Goal: Task Accomplishment & Management: Complete application form

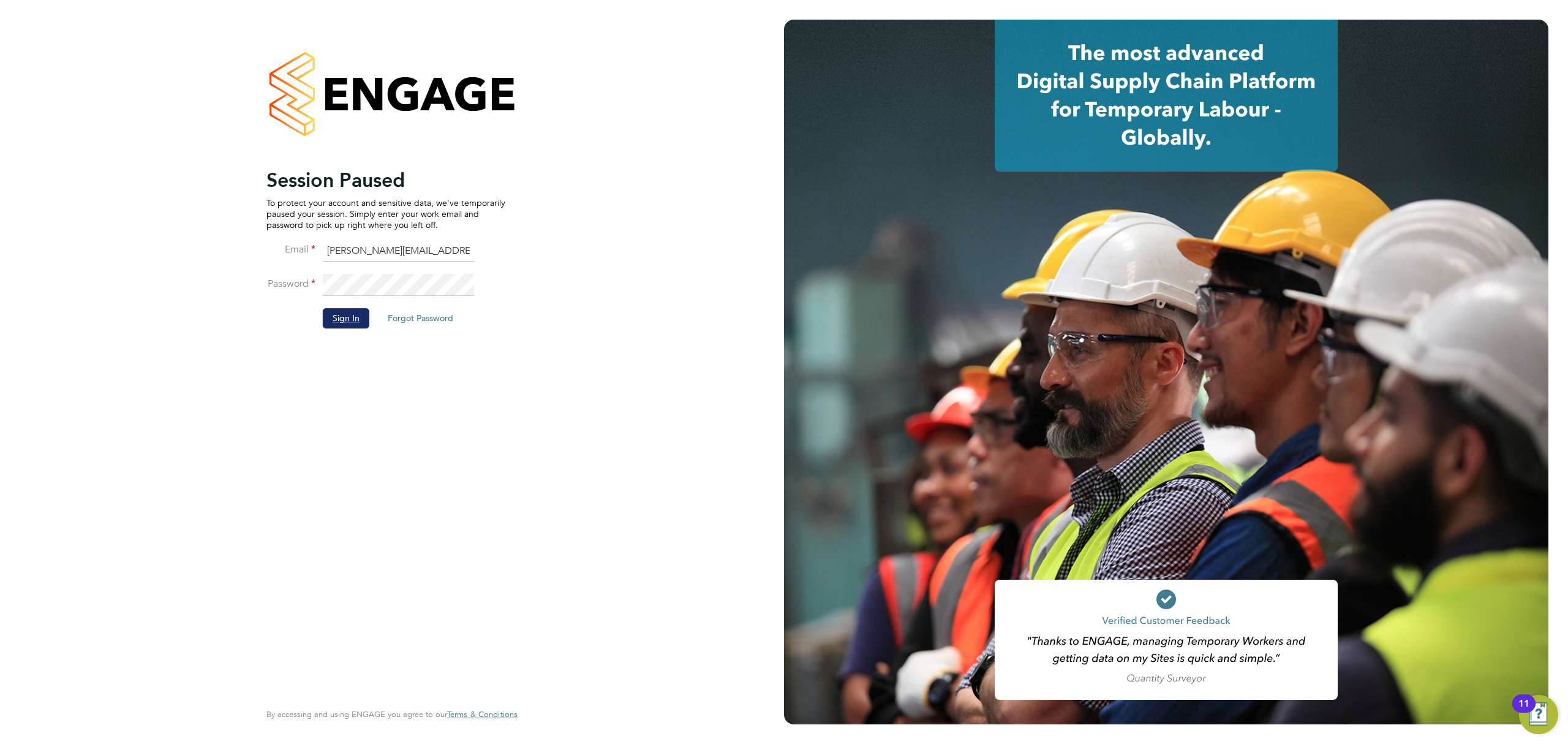
click at [355, 320] on button "Sign In" at bounding box center [346, 318] width 47 height 19
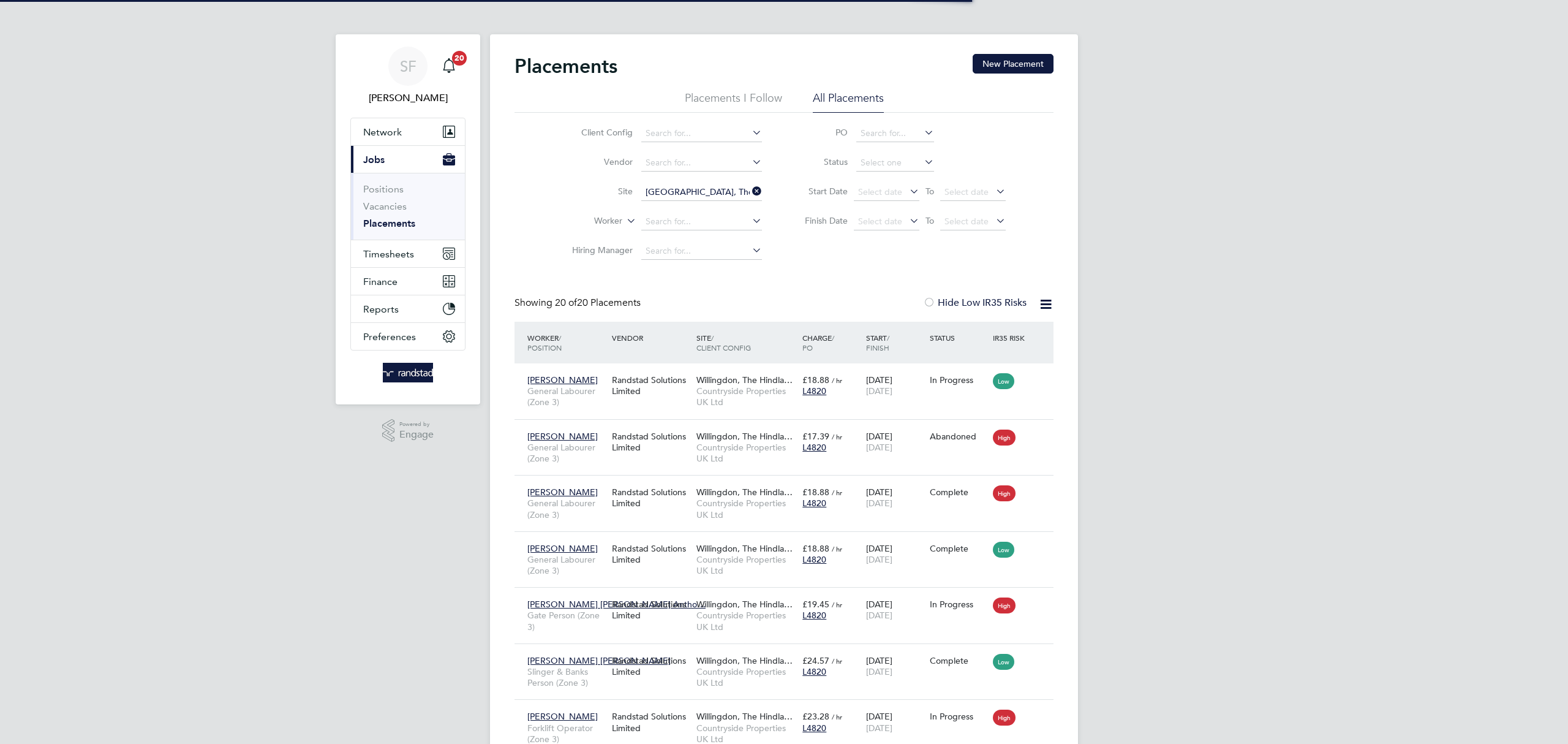
click at [750, 189] on icon at bounding box center [750, 190] width 0 height 17
click at [688, 189] on input at bounding box center [701, 192] width 120 height 17
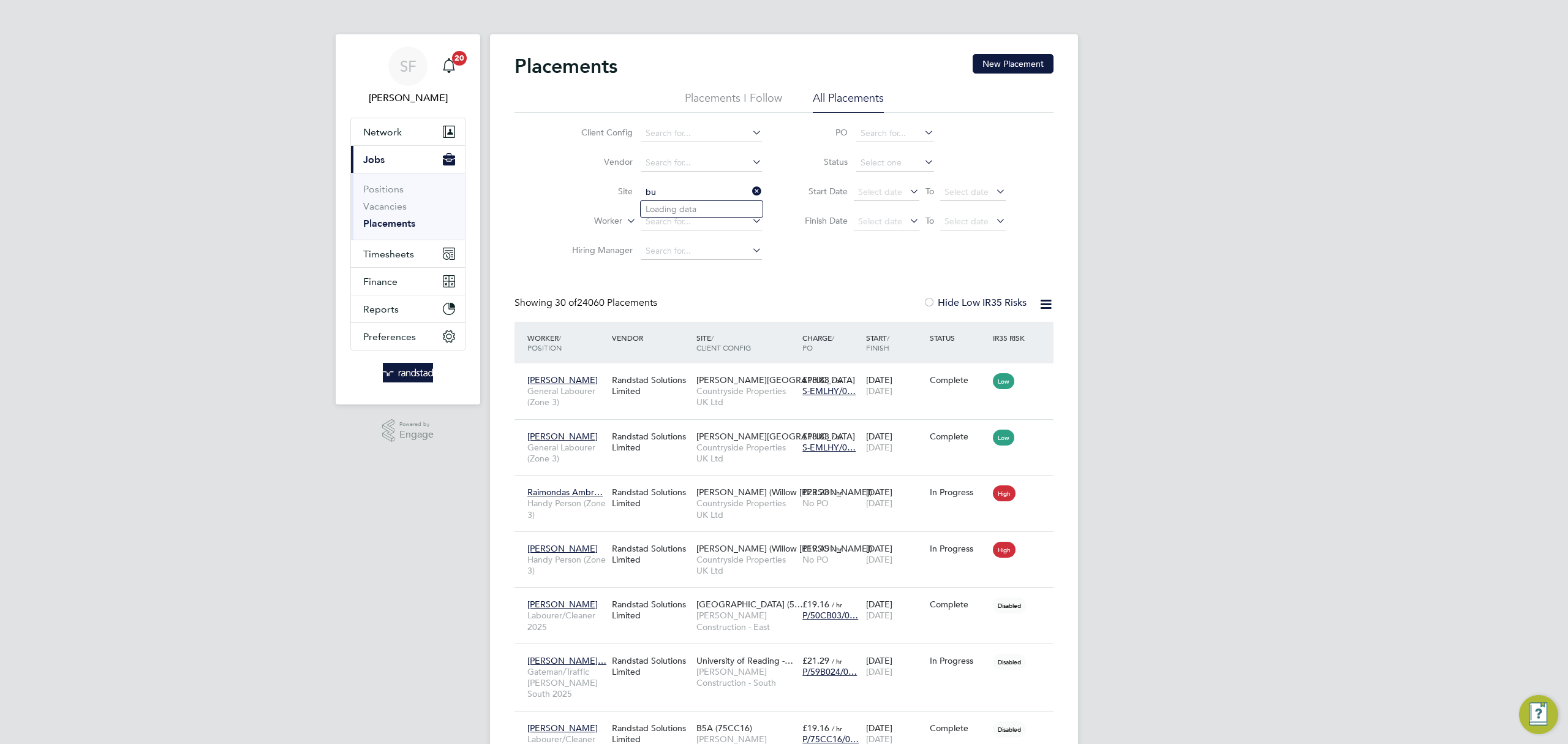
type input "b"
click at [718, 223] on li "Bexhill Phase 2" at bounding box center [703, 226] width 126 height 17
type input "Bexhill Phase 2"
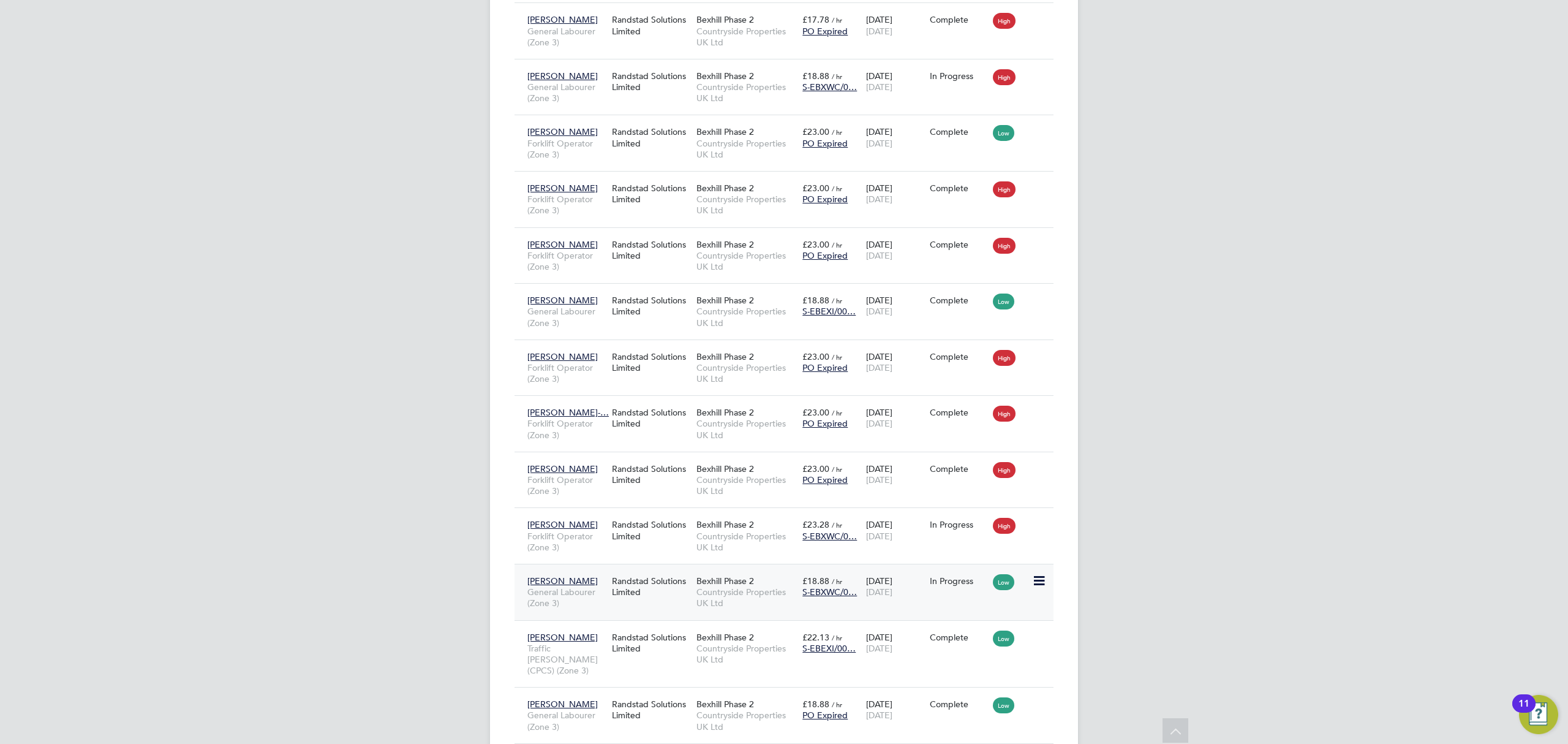
click at [957, 583] on div "In Progress" at bounding box center [959, 580] width 64 height 23
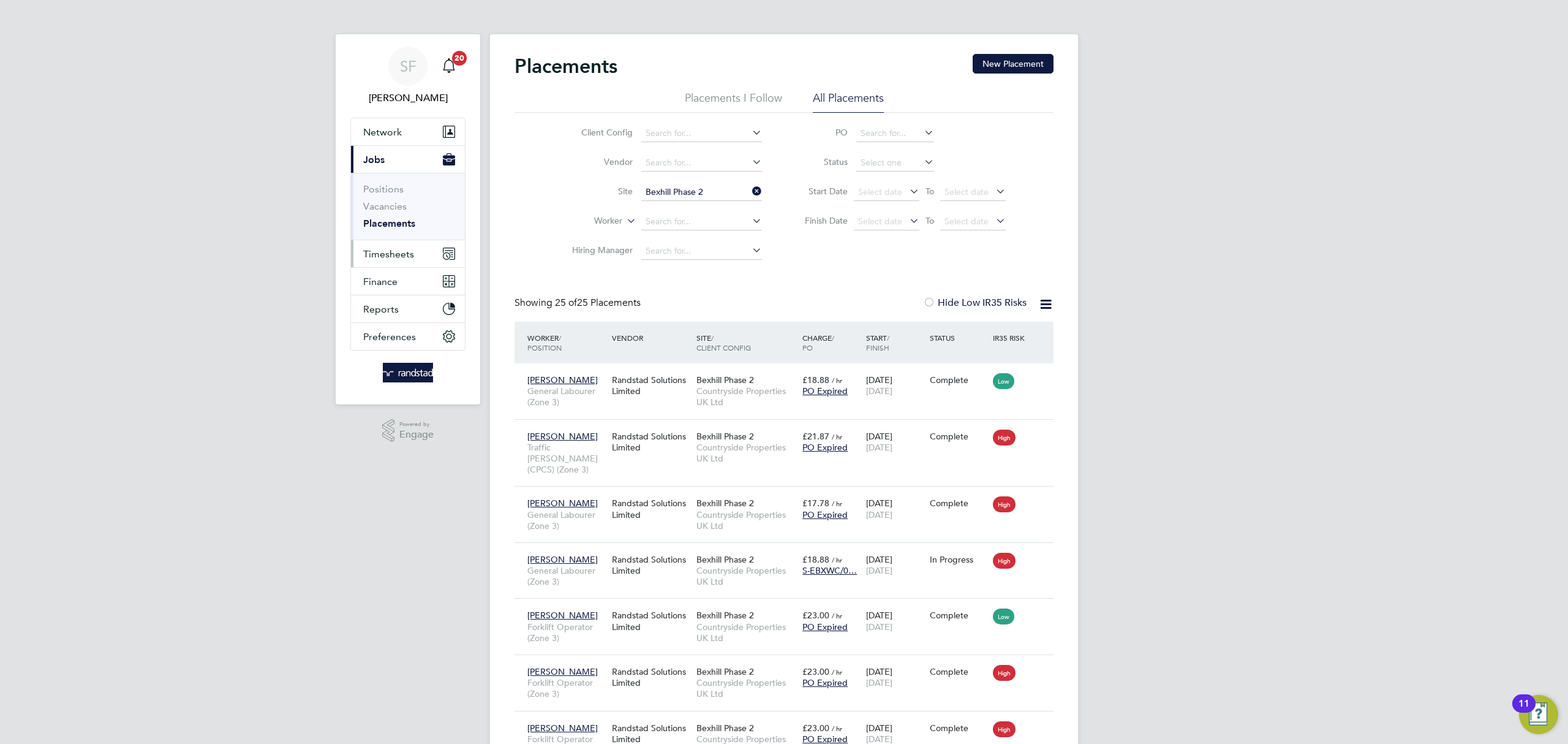
click at [384, 257] on span "Timesheets" at bounding box center [388, 254] width 50 height 12
click at [393, 220] on link "Timesheets" at bounding box center [388, 216] width 50 height 12
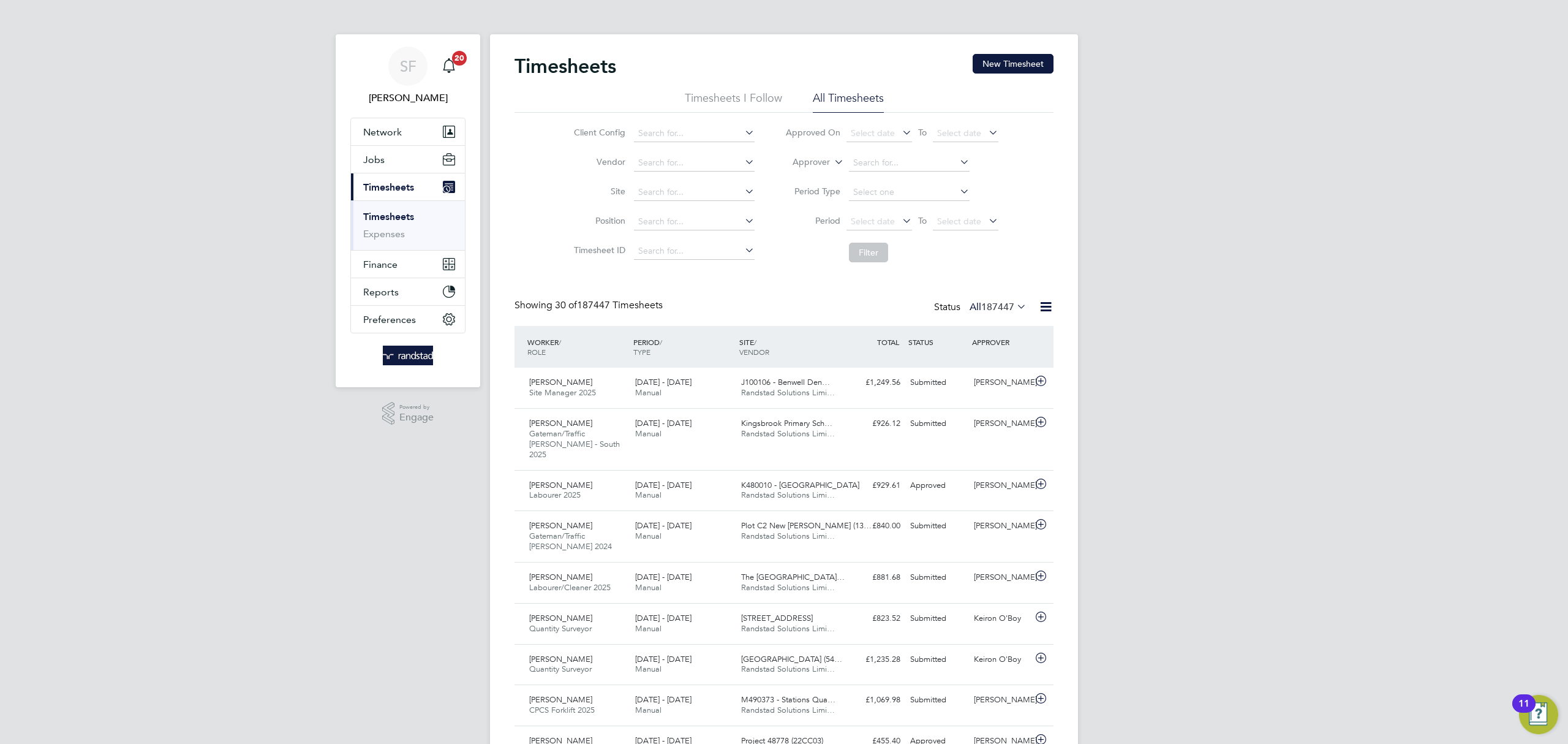
click at [832, 159] on icon at bounding box center [832, 158] width 0 height 11
click at [820, 171] on li "Worker" at bounding box center [799, 176] width 61 height 16
click at [885, 153] on li "Worker" at bounding box center [892, 163] width 244 height 29
click at [872, 158] on input at bounding box center [909, 163] width 120 height 17
click at [881, 204] on li "Gabriel P eres" at bounding box center [939, 212] width 182 height 17
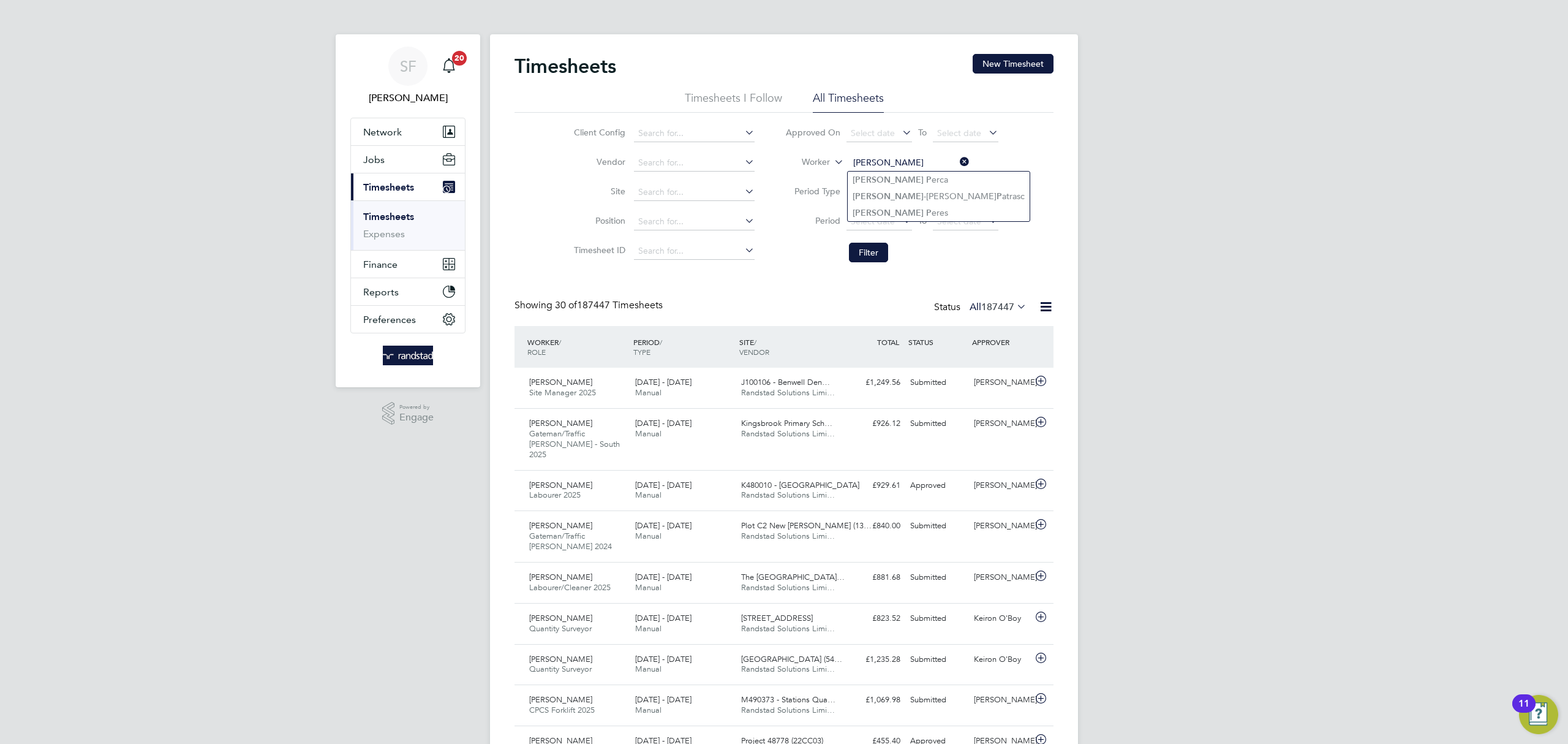
type input "Gabriel Peres"
click at [873, 257] on button "Filter" at bounding box center [868, 252] width 39 height 19
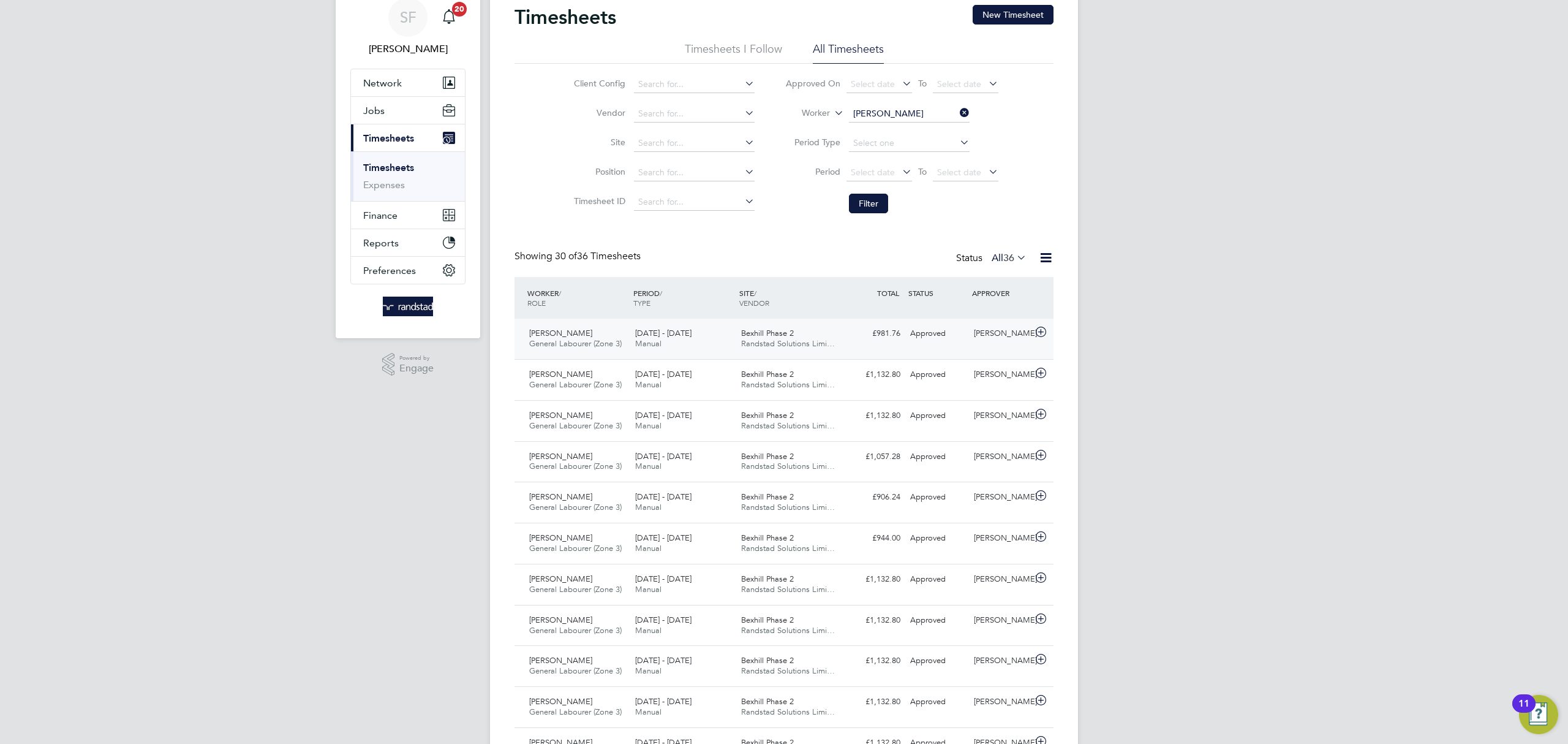
click at [975, 338] on div "Kevin Shannon" at bounding box center [1001, 334] width 64 height 20
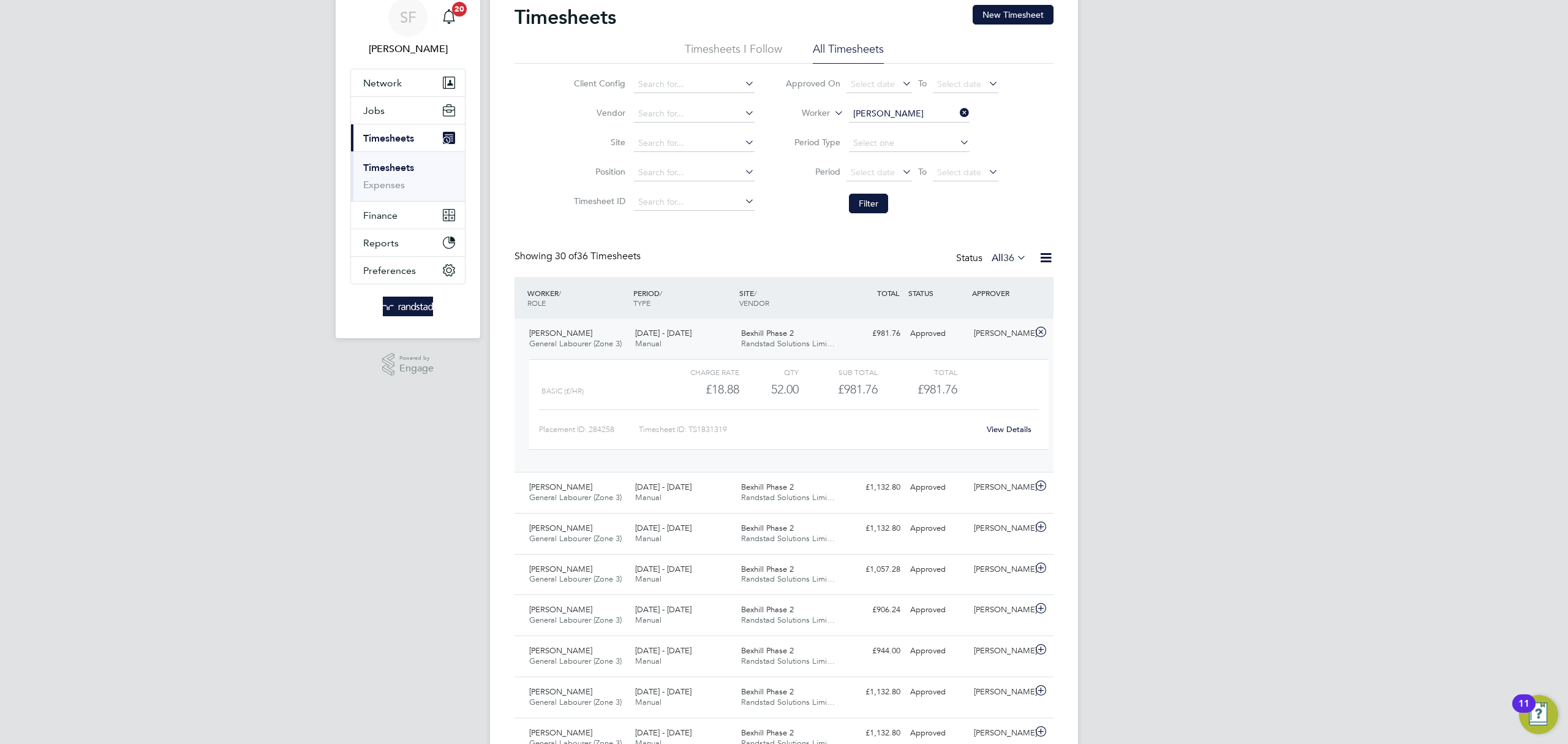
click at [1002, 433] on link "View Details" at bounding box center [1009, 429] width 45 height 11
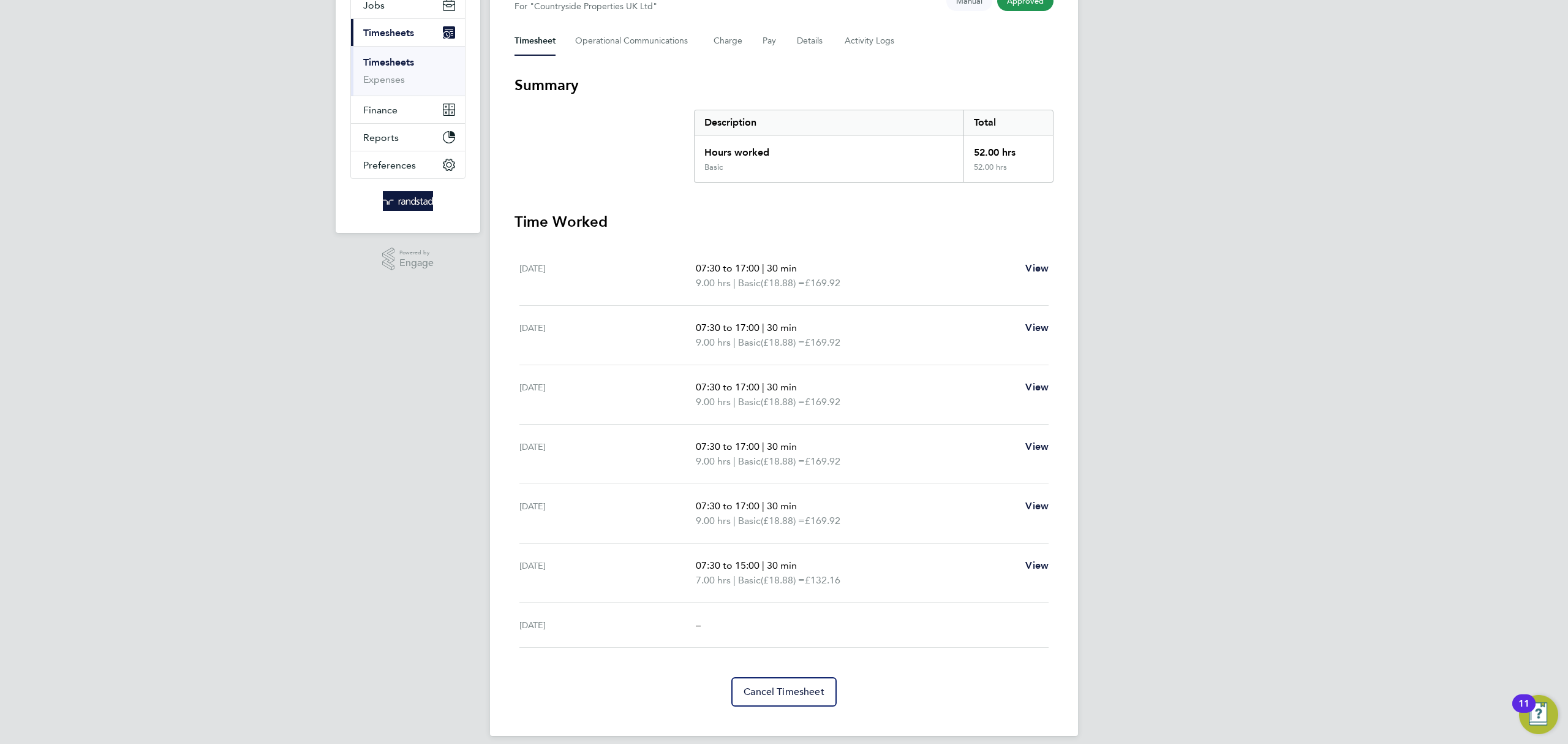
scroll to position [156, 0]
click at [1031, 263] on span "View" at bounding box center [1036, 266] width 23 height 12
select select "30"
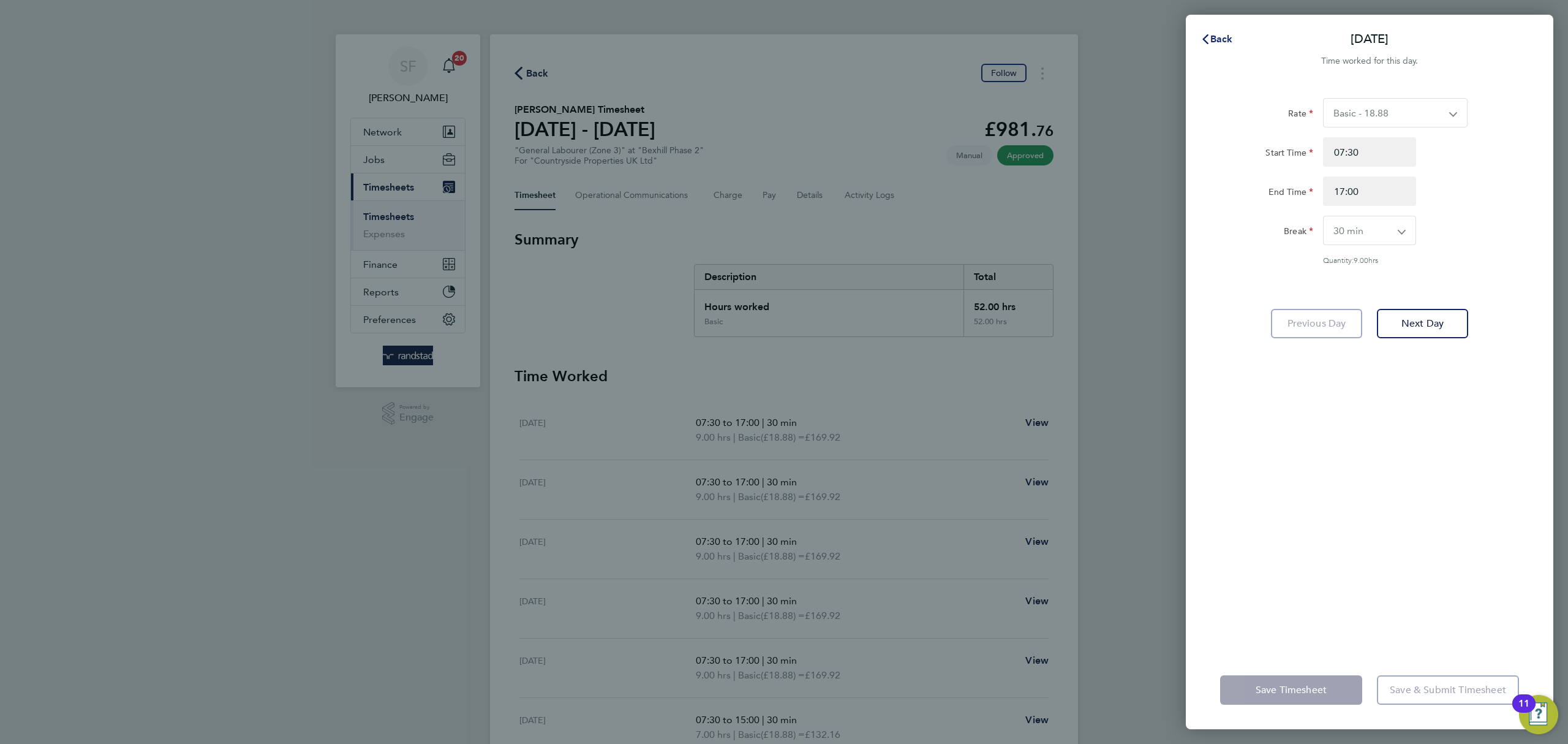
click at [1214, 37] on span "Back" at bounding box center [1222, 38] width 23 height 12
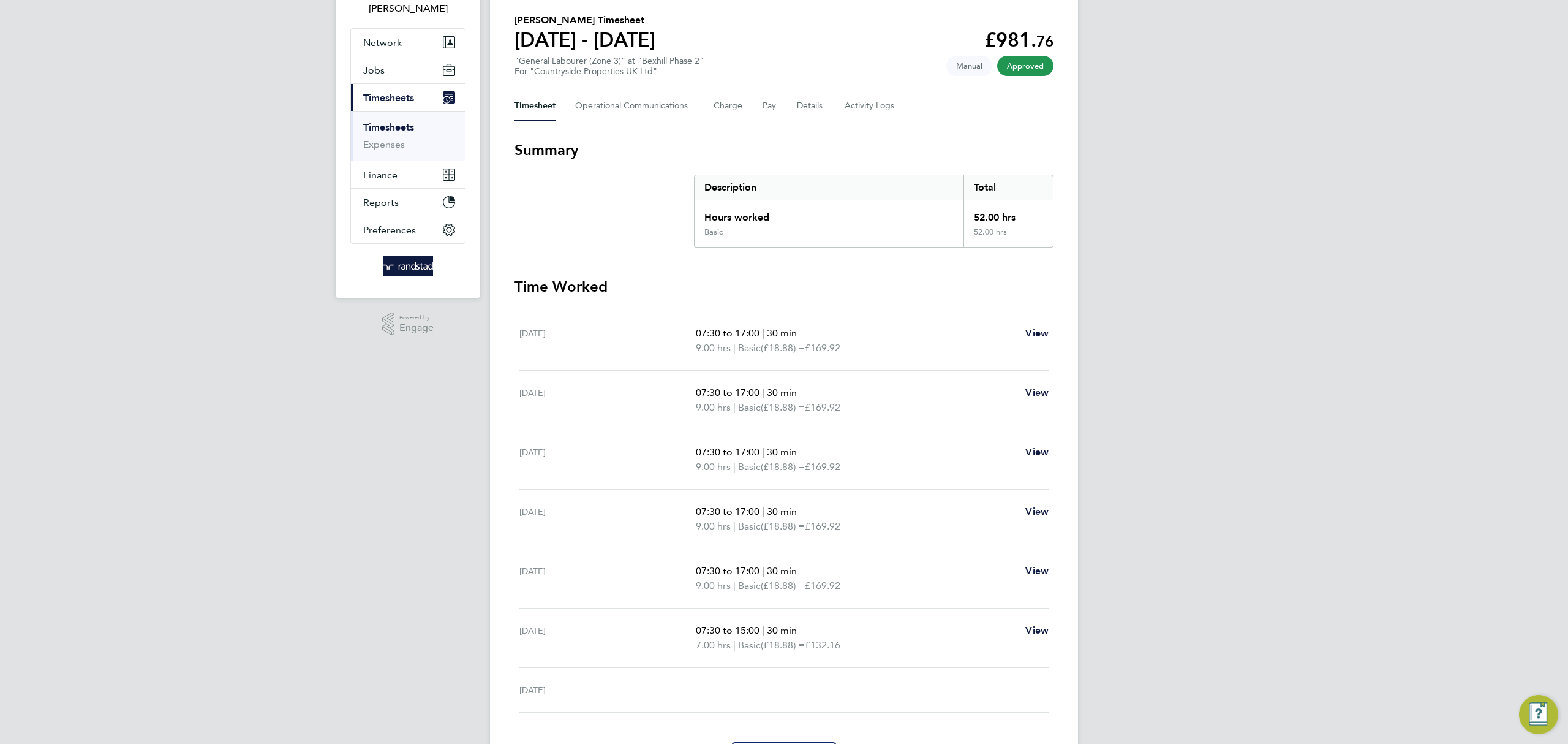
scroll to position [166, 0]
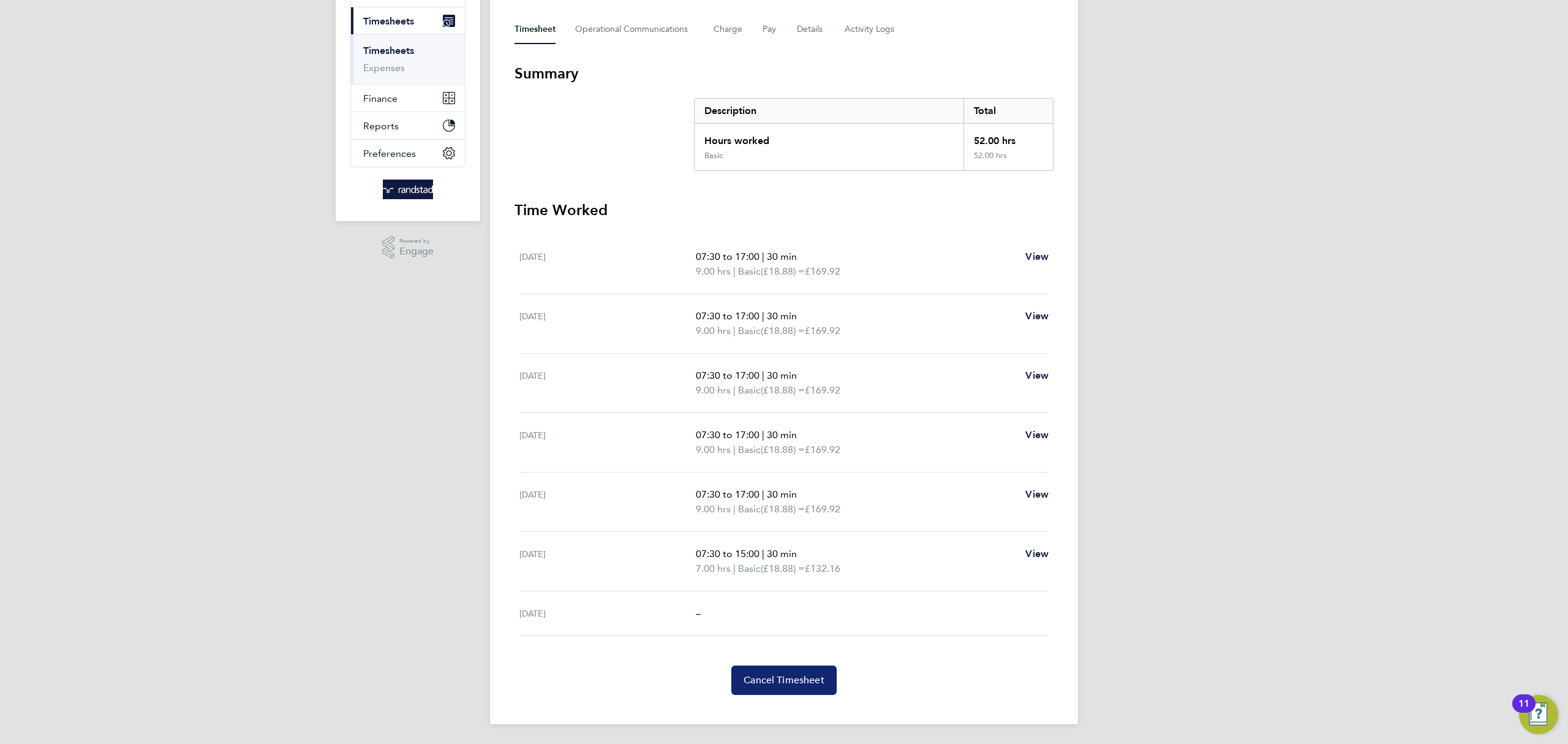
click at [764, 685] on span "Cancel Timesheet" at bounding box center [784, 680] width 80 height 12
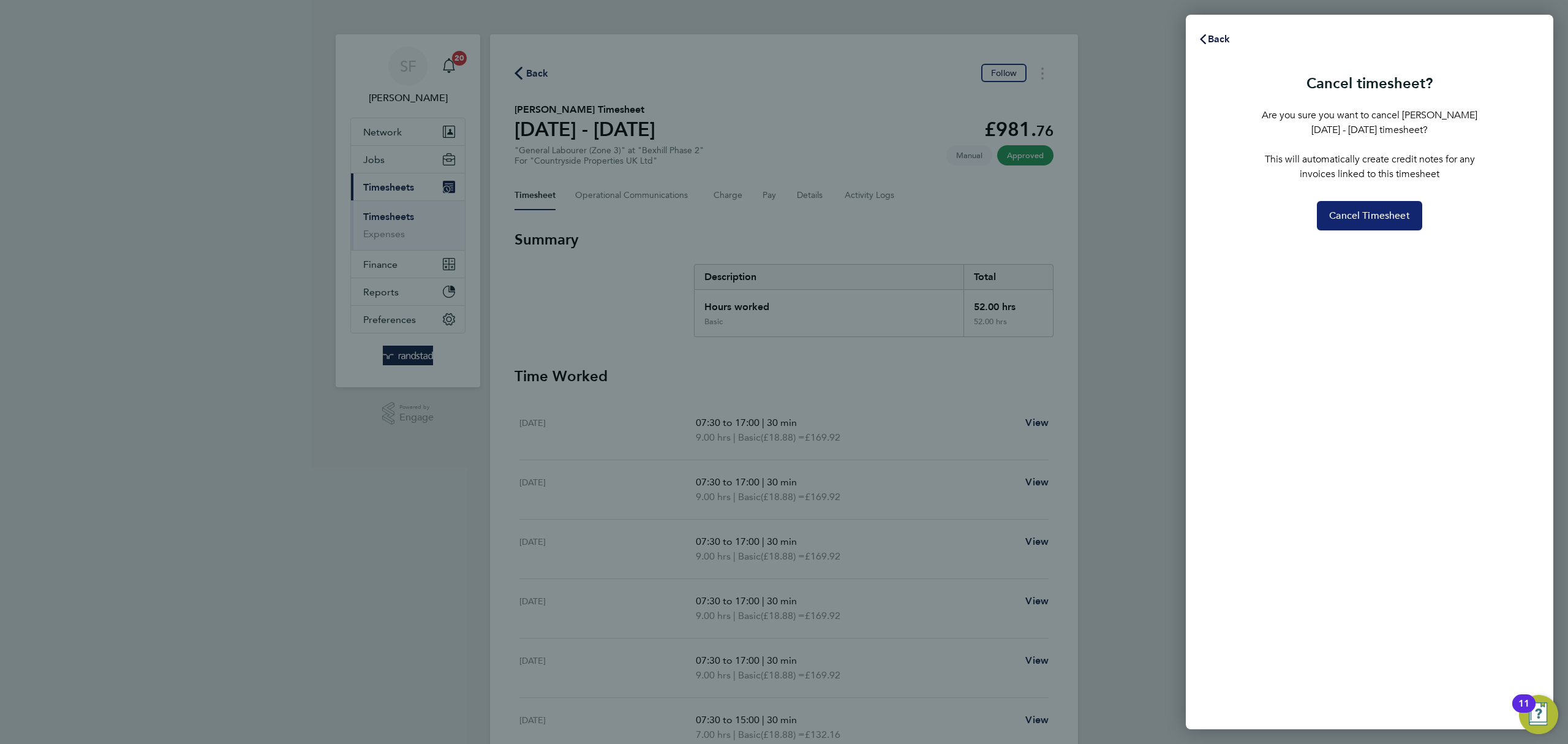
click at [1365, 226] on button "Cancel Timesheet" at bounding box center [1369, 215] width 105 height 29
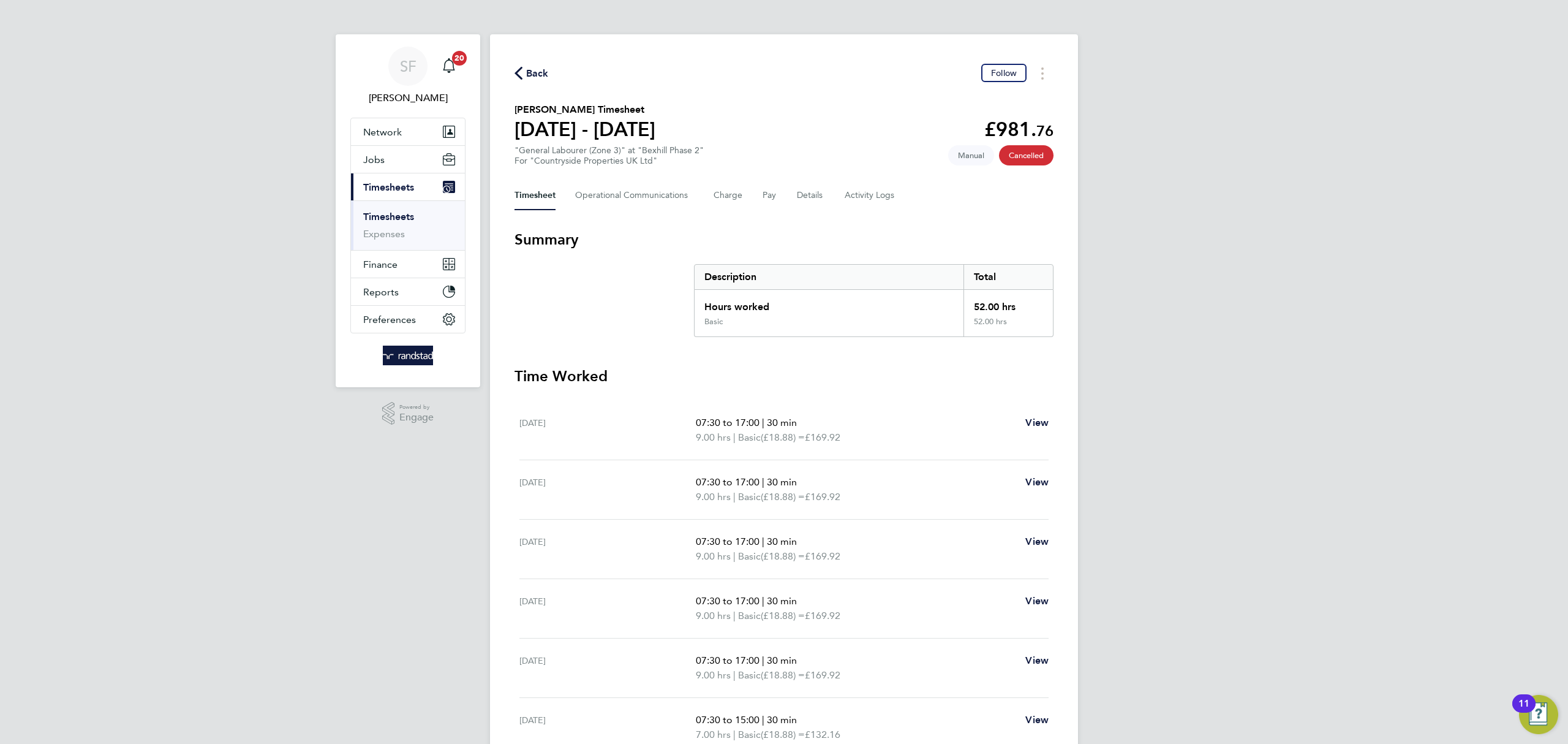
click at [394, 216] on link "Timesheets" at bounding box center [388, 216] width 50 height 12
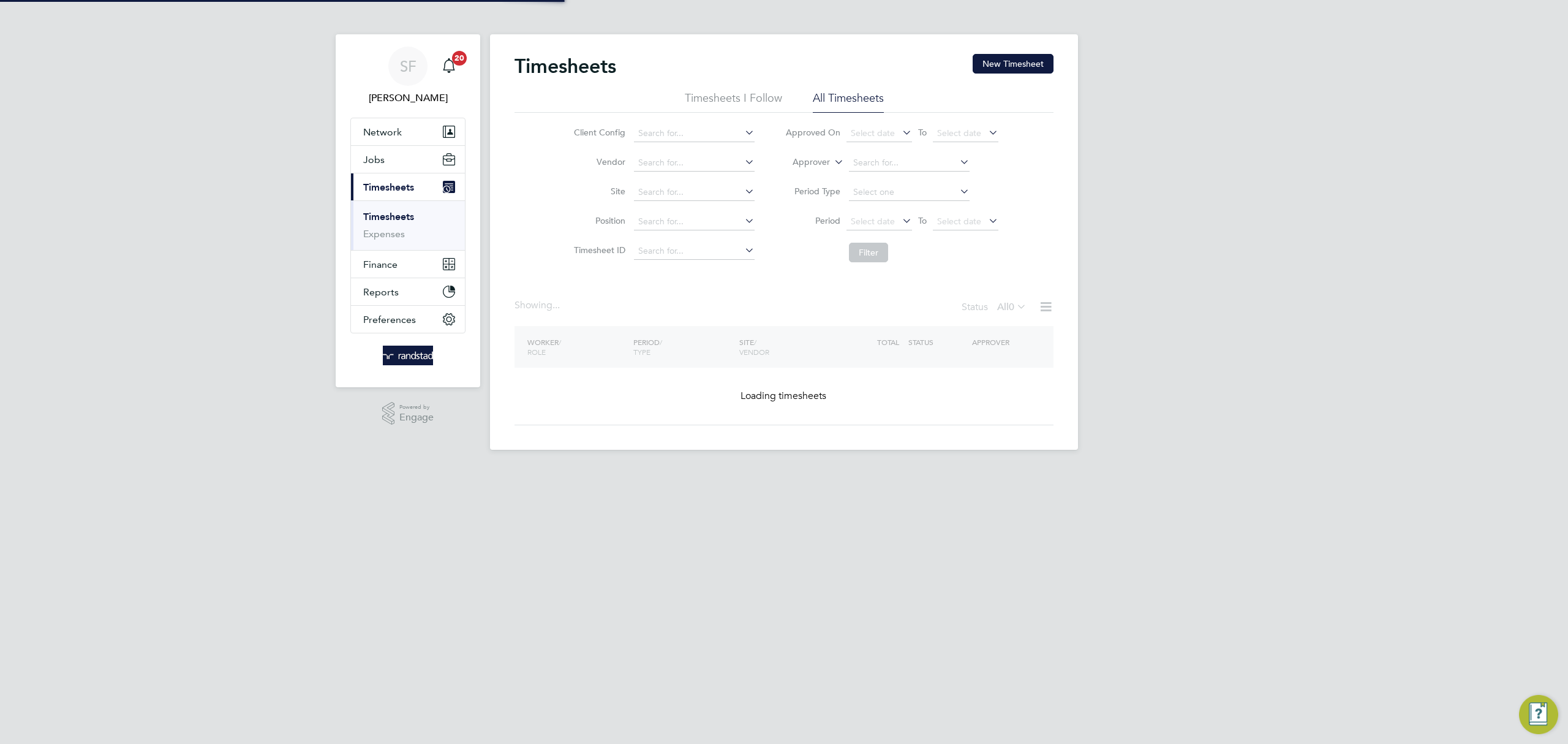
drag, startPoint x: 1001, startPoint y: 63, endPoint x: 874, endPoint y: 79, distance: 128.0
click at [1001, 62] on button "New Timesheet" at bounding box center [1013, 64] width 80 height 19
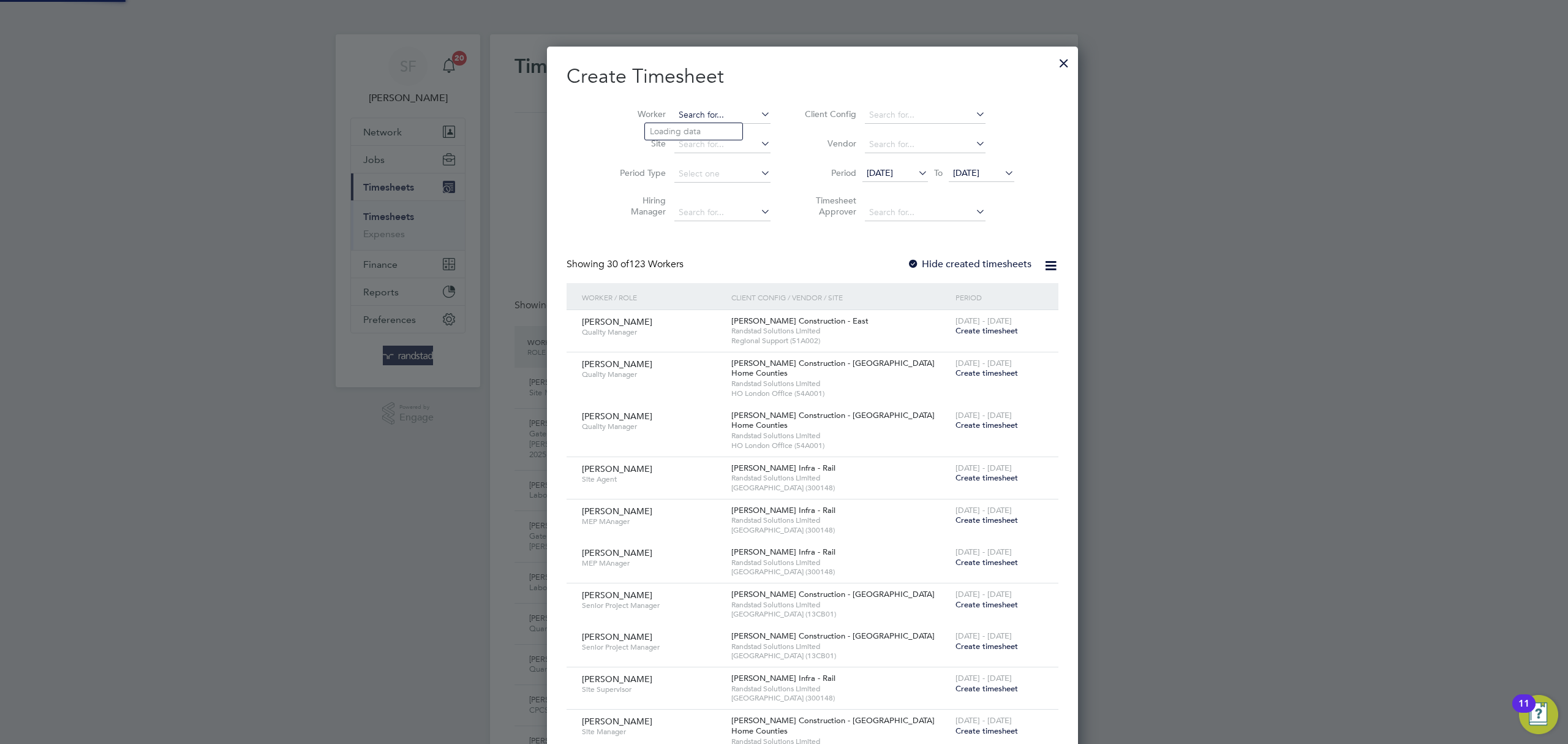
click at [676, 114] on input at bounding box center [723, 115] width 96 height 17
click at [670, 146] on b "Gabriel" at bounding box center [685, 149] width 71 height 11
type input "Gabriel Peres"
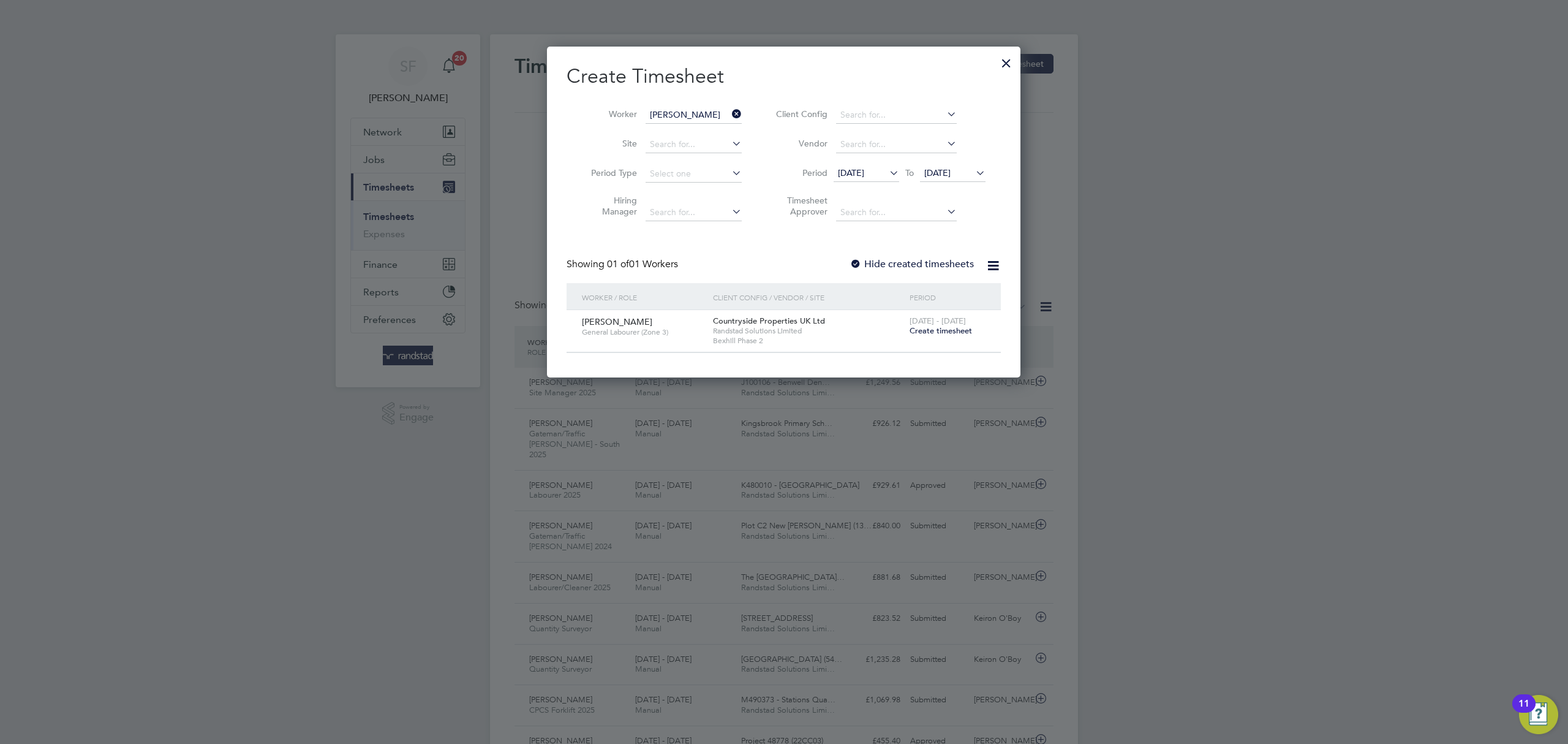
click at [931, 332] on span "Create timesheet" at bounding box center [941, 331] width 63 height 11
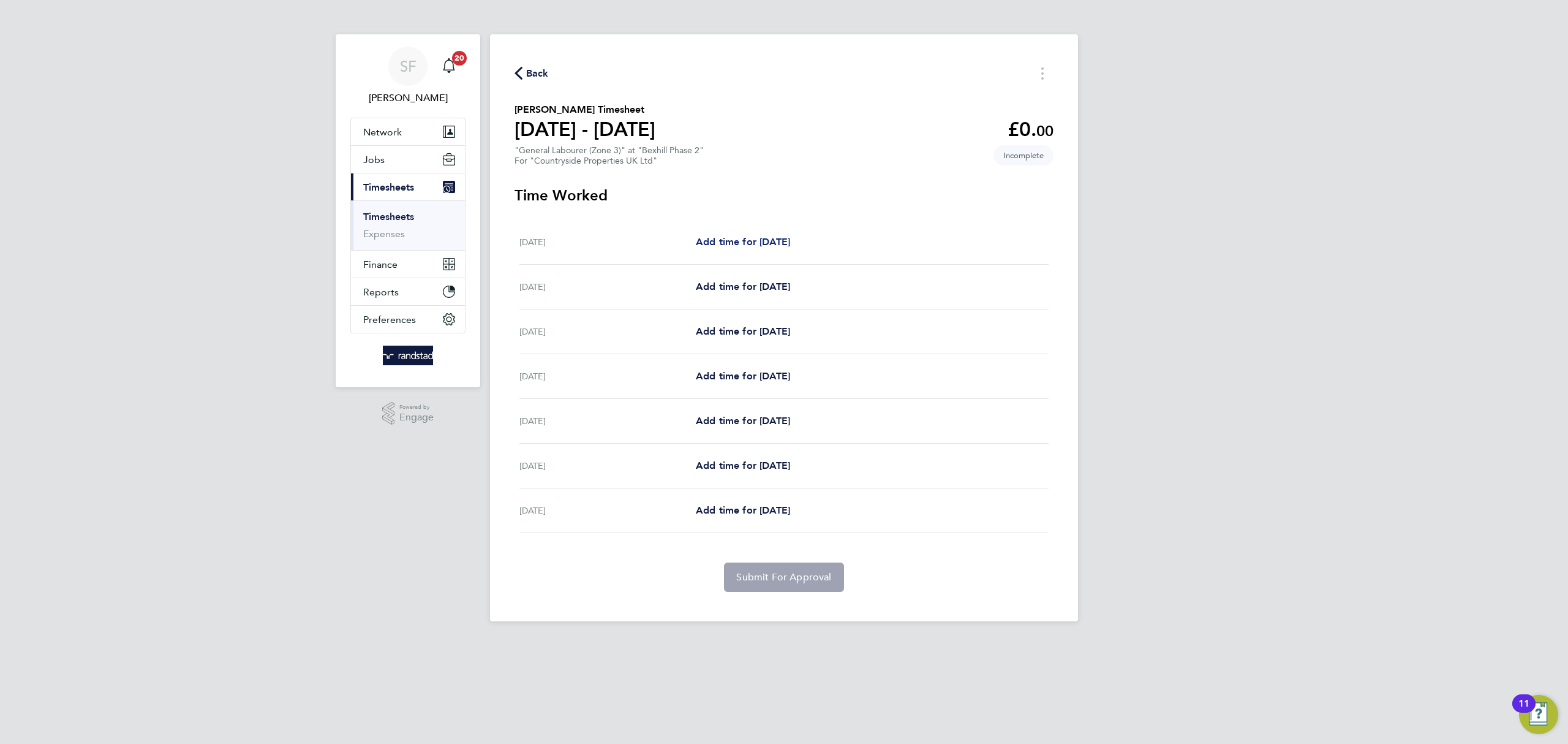
click at [723, 241] on span "Add time for Mon 22 Sep" at bounding box center [743, 242] width 95 height 12
select select "30"
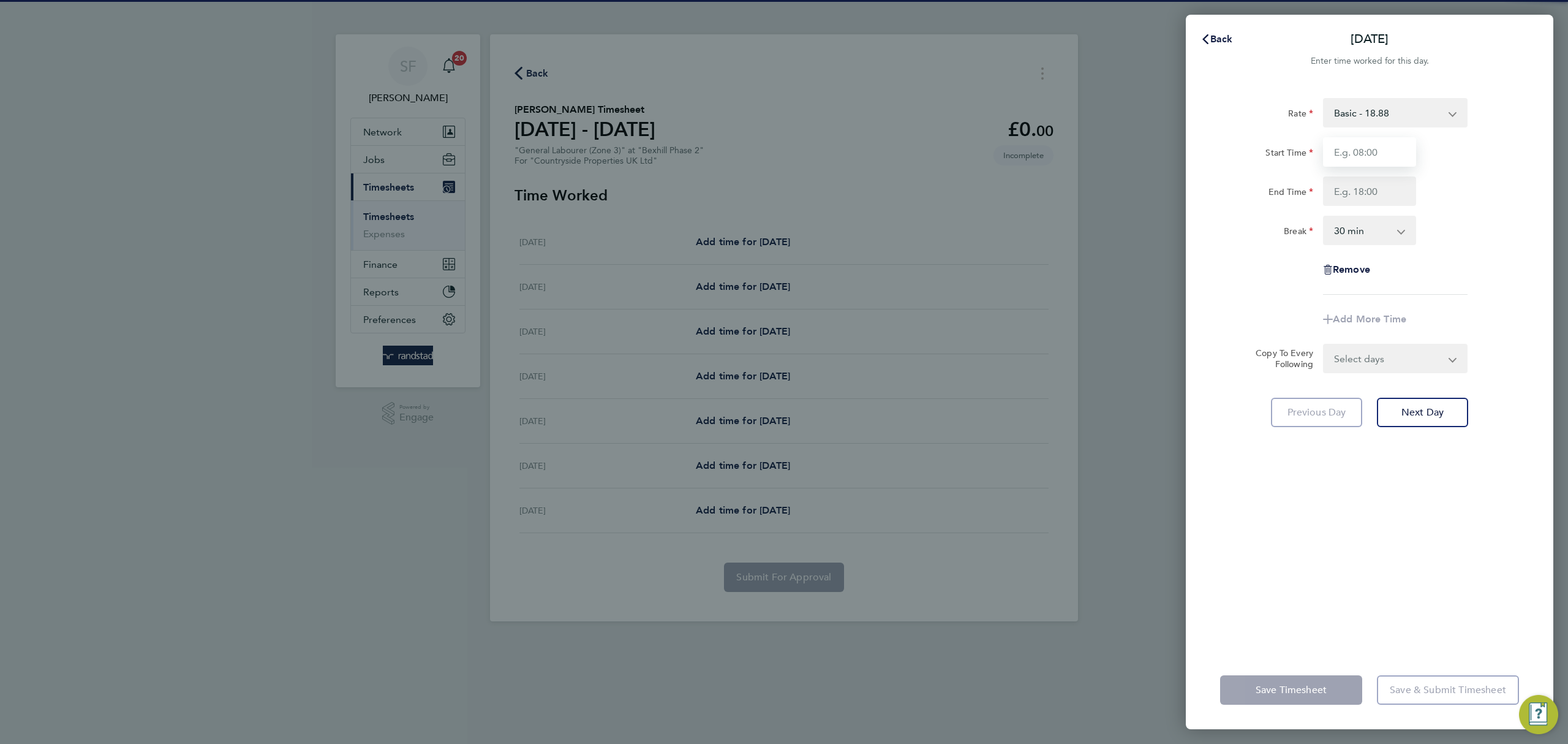
click at [1355, 150] on input "Start Time" at bounding box center [1369, 151] width 93 height 29
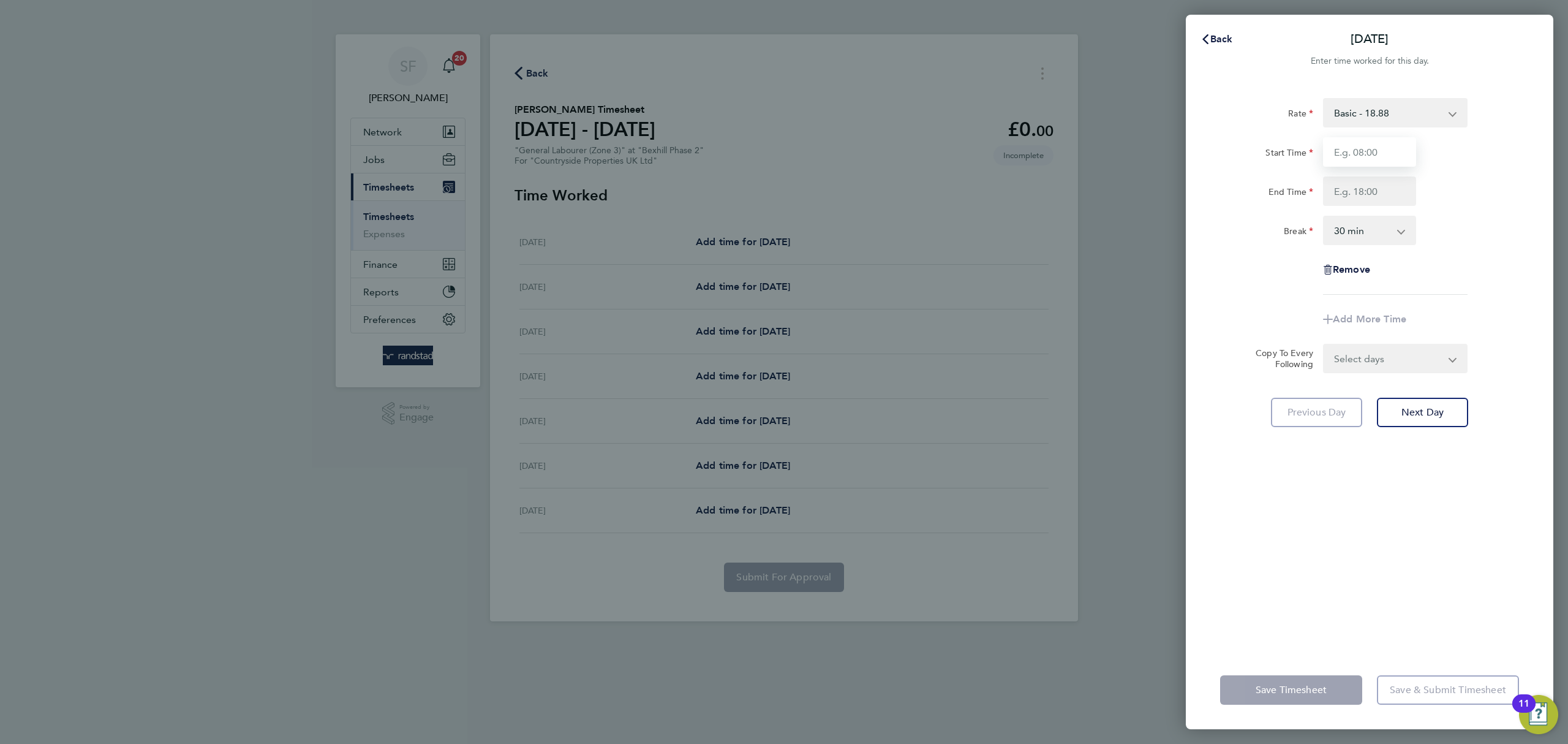
type input "06:00"
click at [1347, 192] on input "End Time" at bounding box center [1369, 190] width 93 height 29
type input "16:00"
click at [1350, 234] on select "0 min 15 min 30 min 45 min 60 min 75 min 90 min" at bounding box center [1362, 230] width 76 height 27
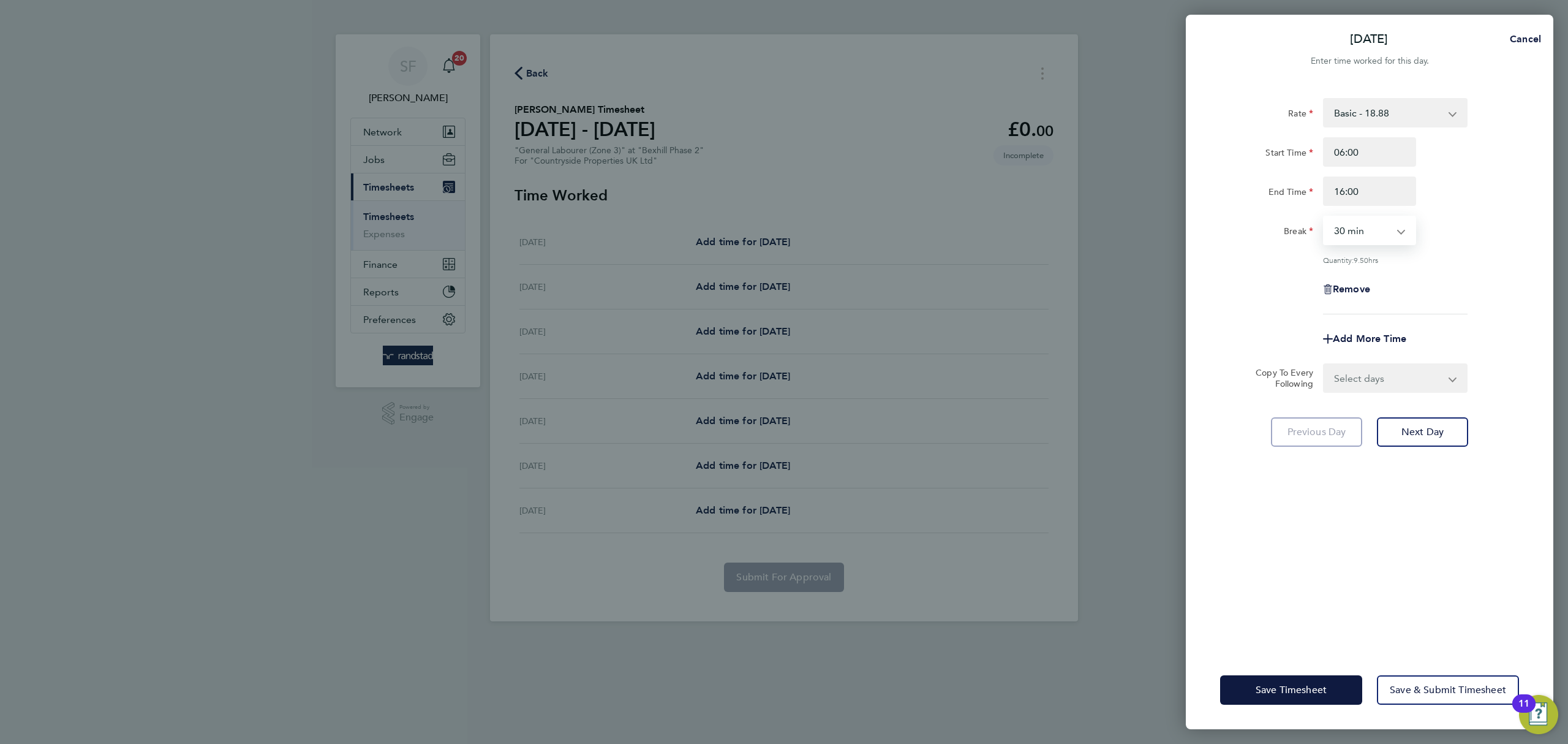
select select "0"
click at [1324, 217] on select "0 min 15 min 30 min 45 min 60 min 75 min 90 min" at bounding box center [1362, 230] width 76 height 27
click at [1462, 266] on div "Rate Basic - 18.88 Start Time 06:00 End Time 16:00 Break 0 min 15 min 30 min 45…" at bounding box center [1370, 206] width 299 height 216
click at [1390, 383] on select "Select days Day Weekday (Mon-Fri) Weekend (Sat-Sun) Tuesday Wednesday Thursday …" at bounding box center [1388, 378] width 128 height 27
select select "WEEKDAY"
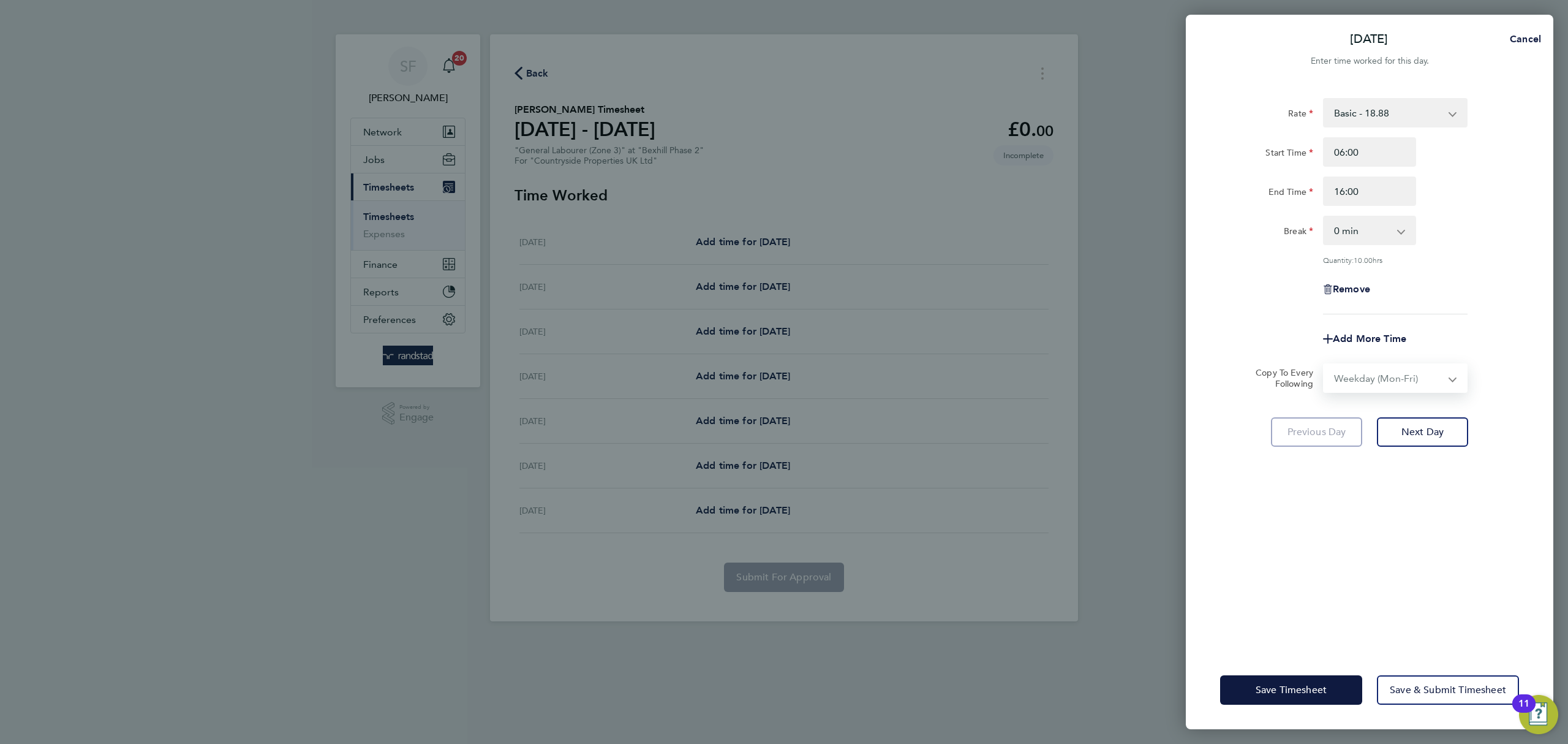
click at [1324, 364] on select "Select days Day Weekday (Mon-Fri) Weekend (Sat-Sun) Tuesday Wednesday Thursday …" at bounding box center [1388, 378] width 128 height 27
select select "2025-09-28"
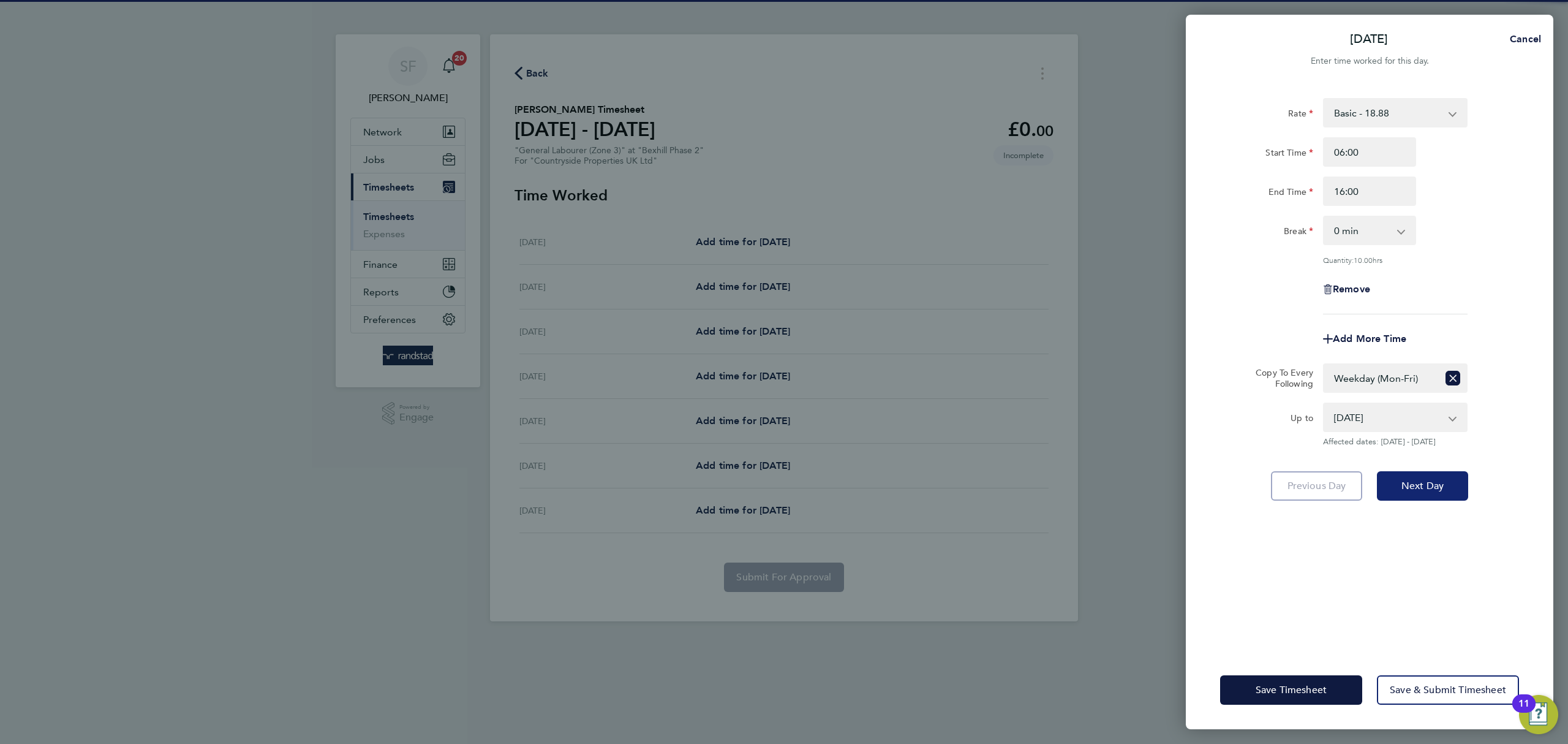
click at [1425, 472] on button "Next Day" at bounding box center [1422, 486] width 91 height 29
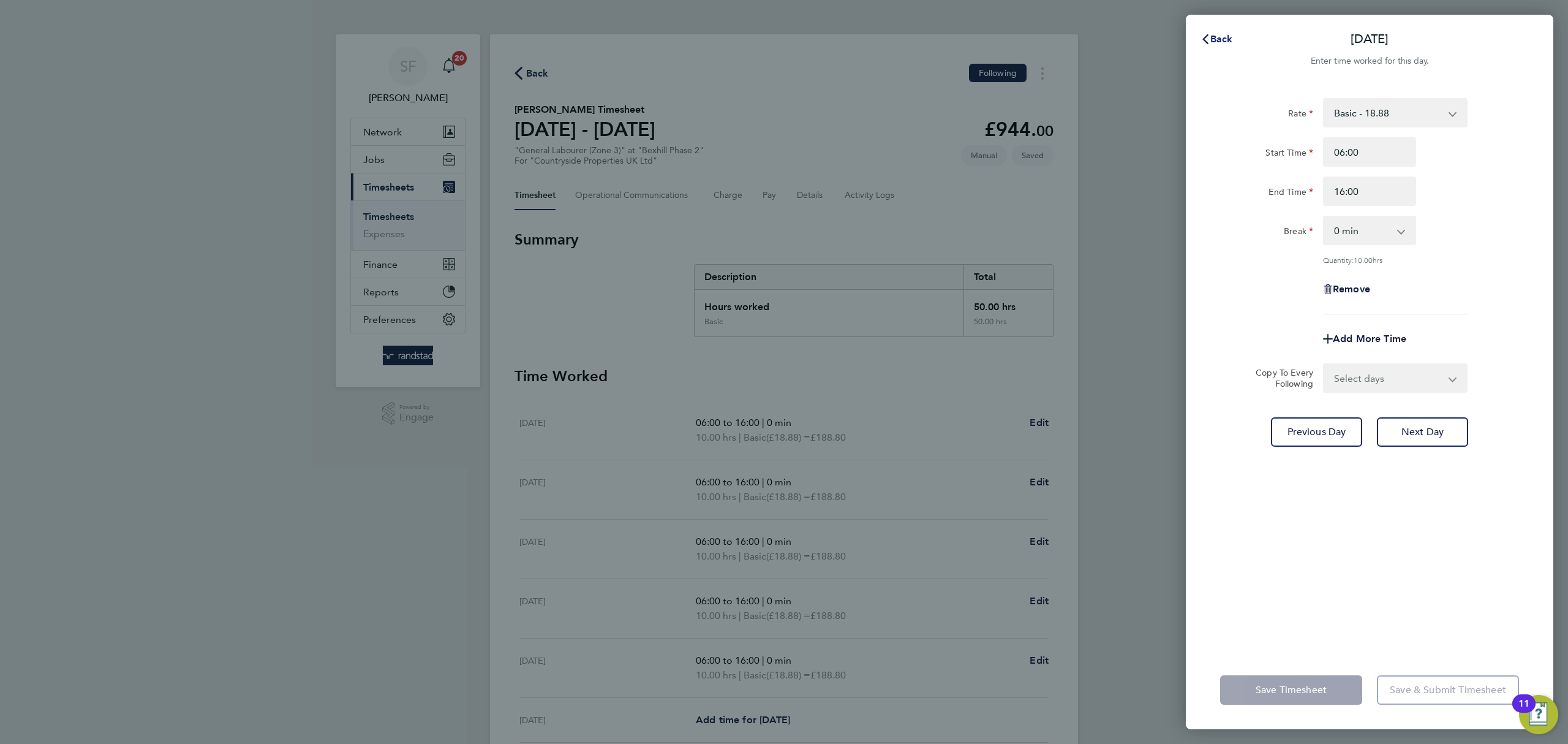
click at [1205, 37] on icon "button" at bounding box center [1205, 39] width 6 height 10
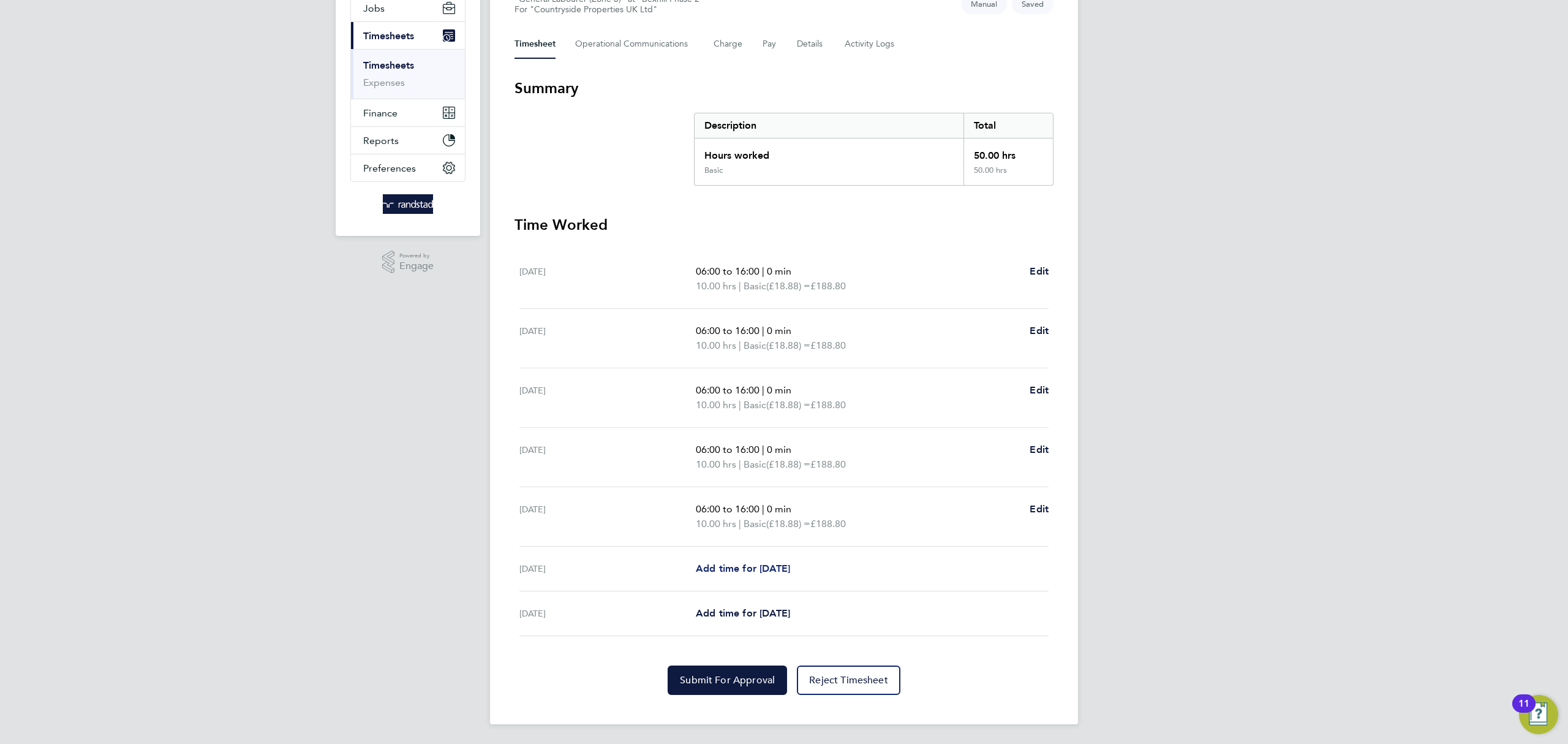
click at [787, 563] on span "Add time for Sat 27 Sep" at bounding box center [743, 568] width 95 height 12
select select "30"
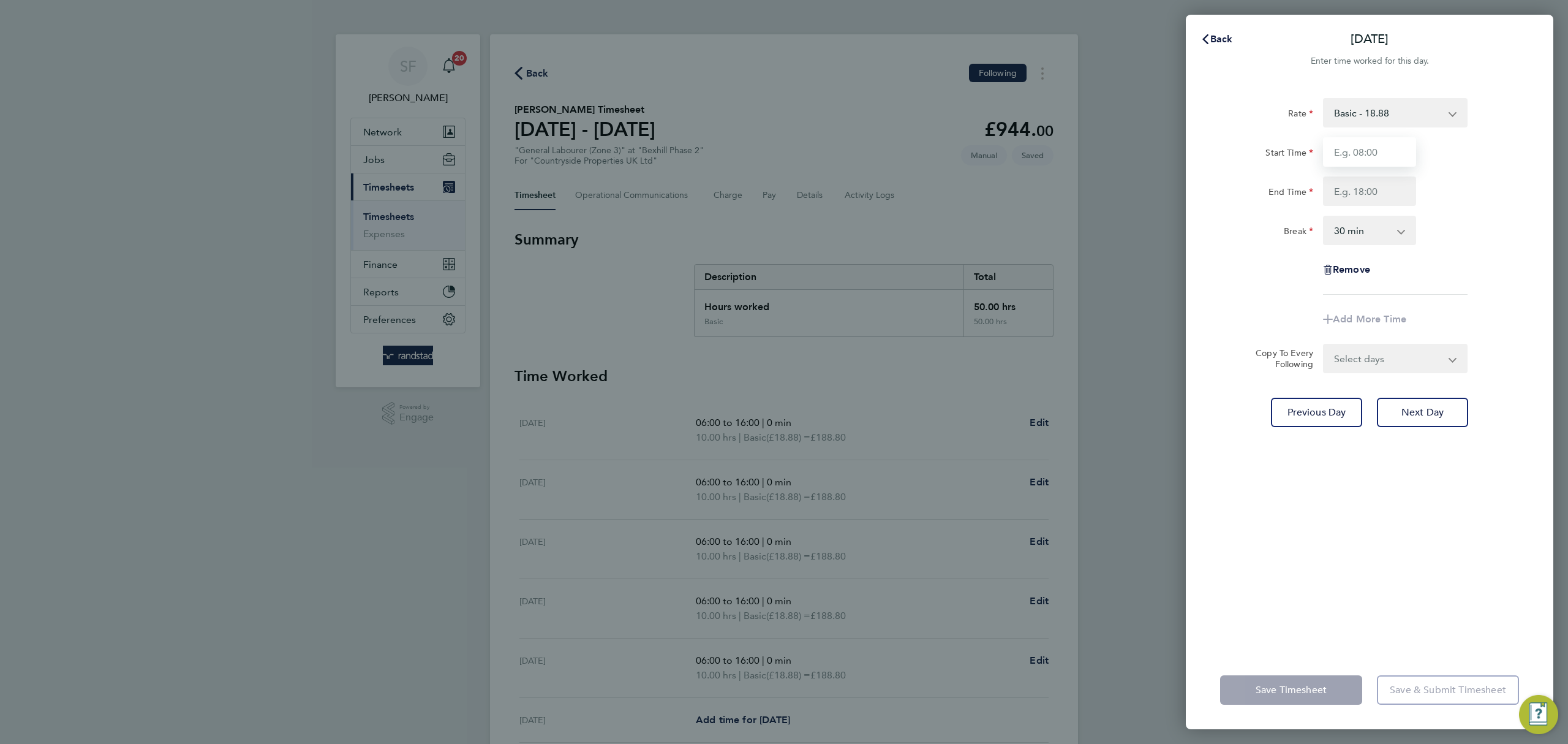
click at [1384, 150] on input "Start Time" at bounding box center [1369, 151] width 93 height 29
type input "06:00"
click at [1348, 192] on input "End Time" at bounding box center [1369, 190] width 93 height 29
type input "13:00"
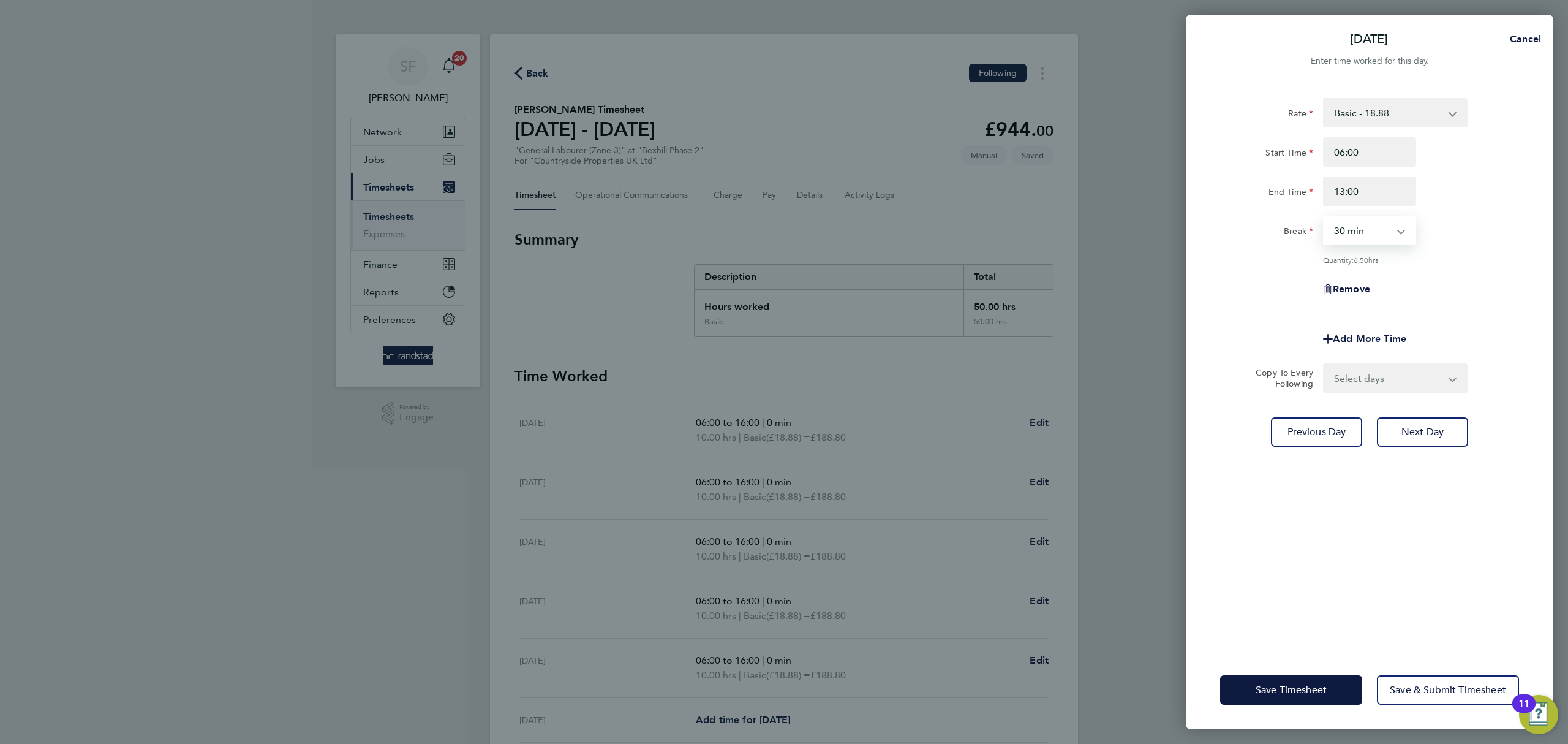
click at [1361, 230] on select "0 min 15 min 30 min 45 min 60 min 75 min 90 min" at bounding box center [1362, 230] width 76 height 27
select select "0"
click at [1324, 217] on select "0 min 15 min 30 min 45 min 60 min 75 min 90 min" at bounding box center [1362, 230] width 76 height 27
click at [1460, 296] on div "Remove" at bounding box center [1369, 288] width 309 height 29
click at [1282, 692] on span "Save Timesheet" at bounding box center [1291, 690] width 71 height 12
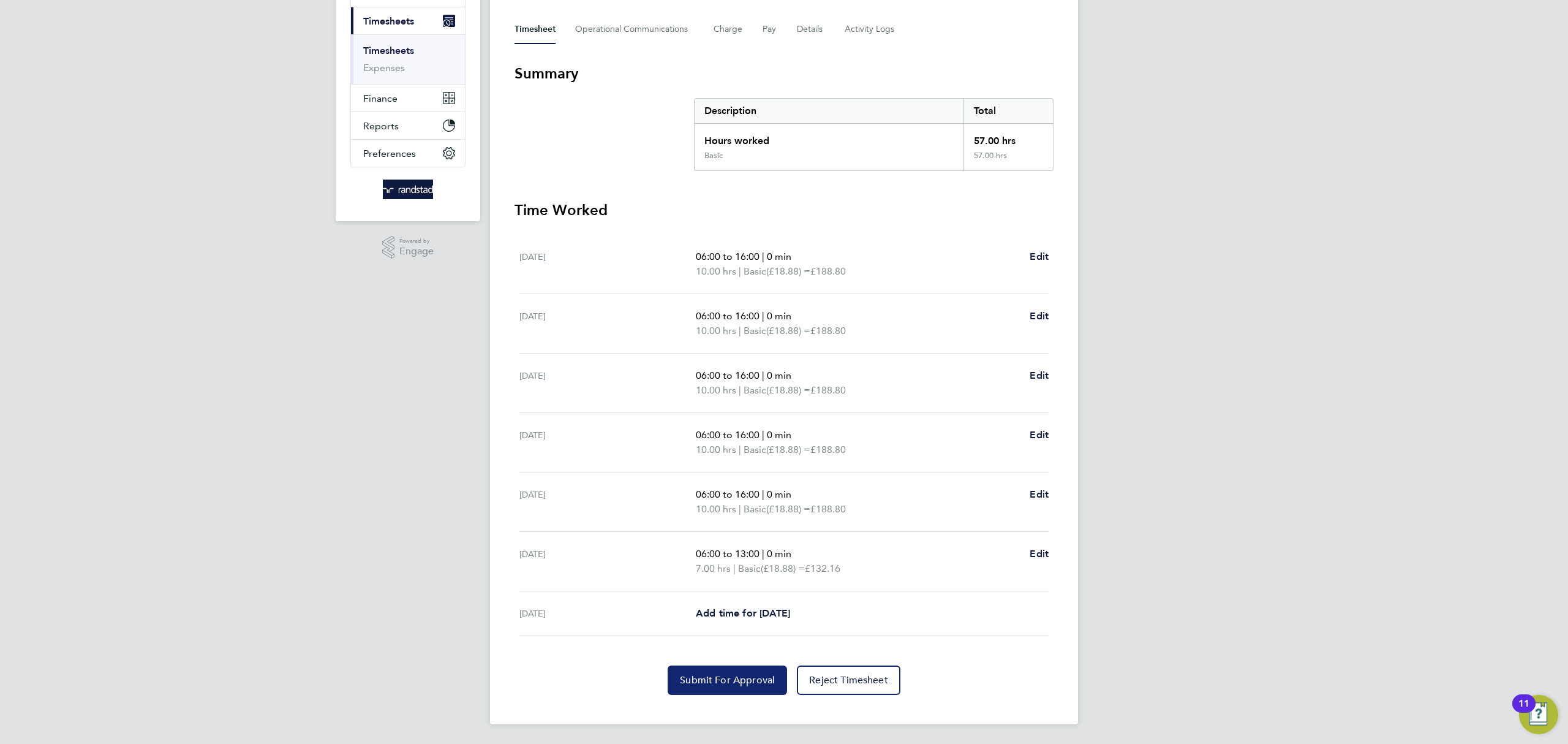
click at [744, 687] on button "Submit For Approval" at bounding box center [727, 679] width 119 height 29
